Goal: Contribute content: Add original content to the website for others to see

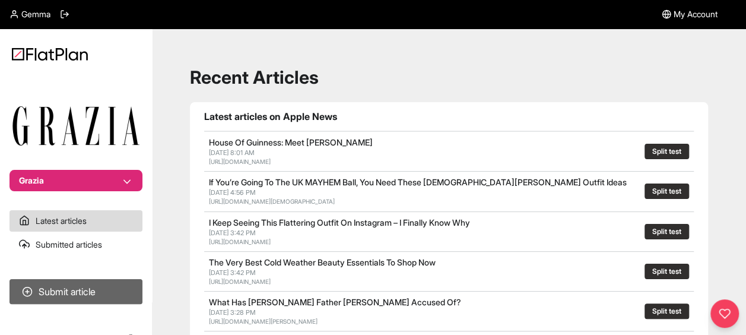
click at [98, 300] on button "Submit article" at bounding box center [75, 291] width 133 height 25
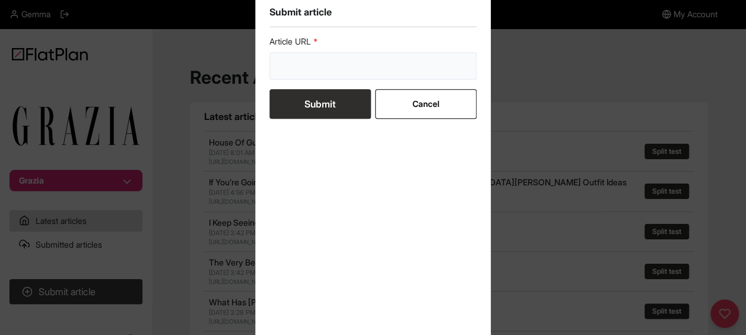
click at [306, 68] on input "url" at bounding box center [373, 65] width 208 height 27
paste input "[URL][DOMAIN_NAME][PERSON_NAME]"
type input "[URL][DOMAIN_NAME][PERSON_NAME]"
click at [318, 113] on button "Submit" at bounding box center [319, 104] width 101 height 30
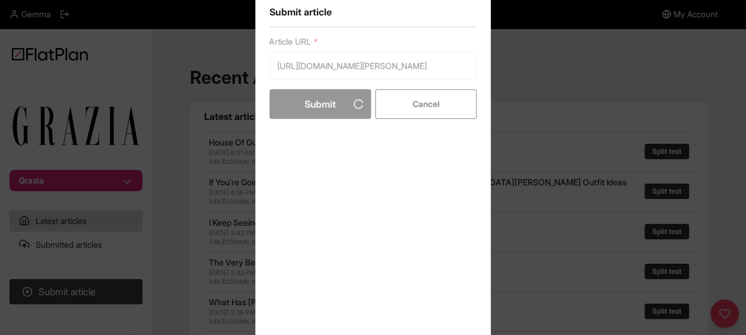
scroll to position [0, 0]
